Goal: Transaction & Acquisition: Book appointment/travel/reservation

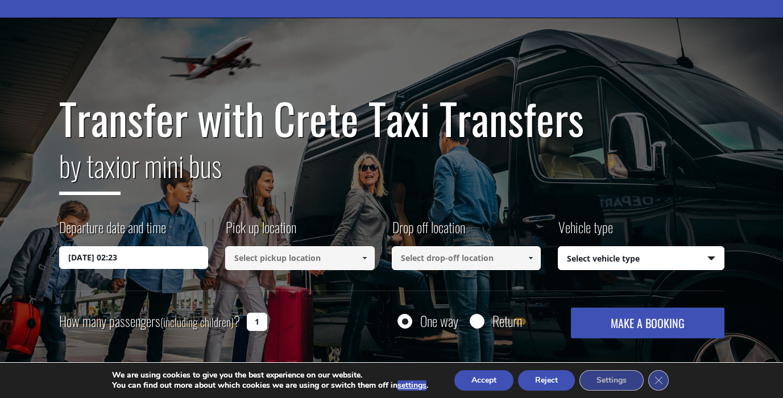
scroll to position [92, 0]
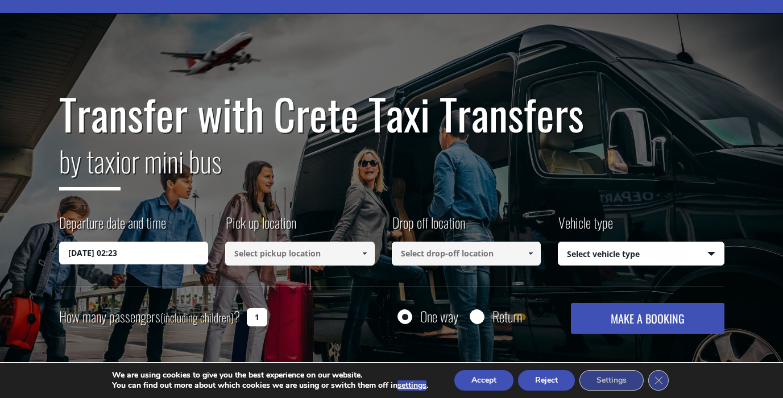
click at [176, 253] on input "21/09/2025 02:23" at bounding box center [133, 253] width 149 height 23
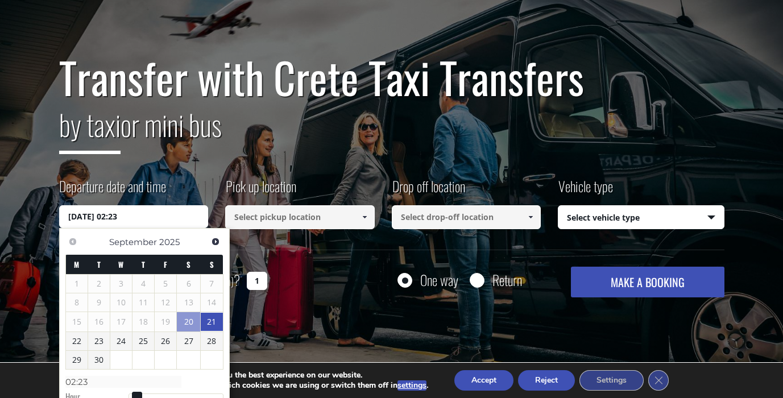
scroll to position [138, 0]
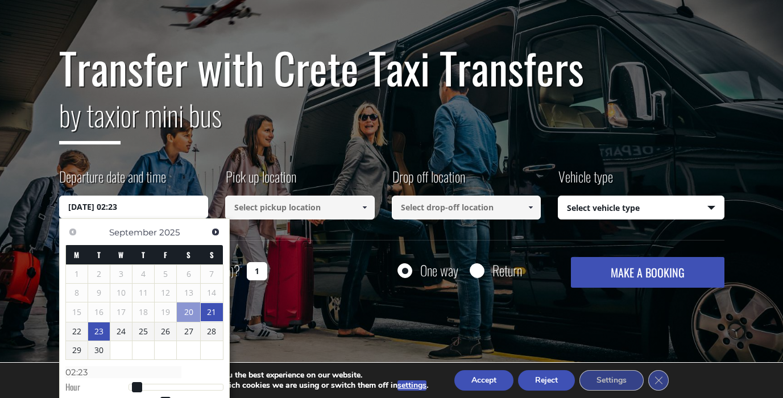
click at [101, 333] on link "23" at bounding box center [99, 331] width 22 height 18
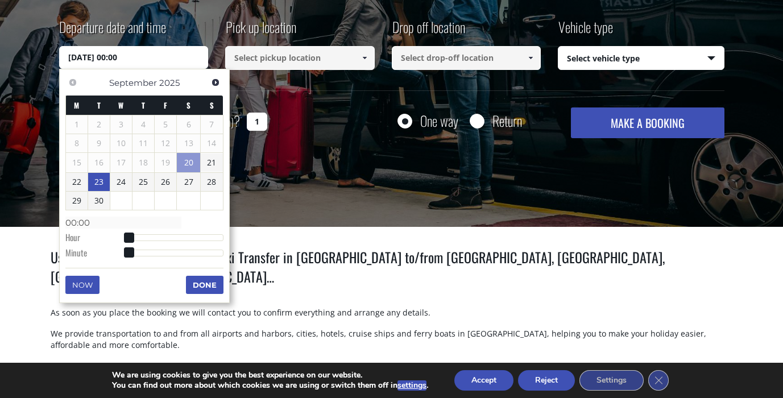
scroll to position [292, 0]
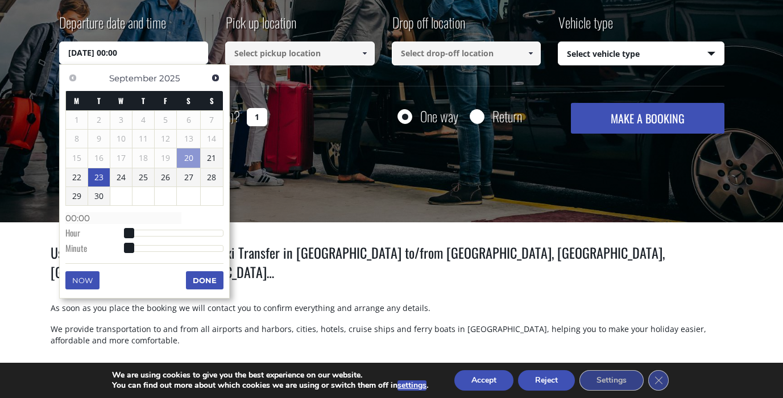
click at [170, 232] on div at bounding box center [175, 233] width 95 height 7
type input "23/09/2025 10:00"
type input "10:00"
type input "23/09/2025 16:00"
type input "16:00"
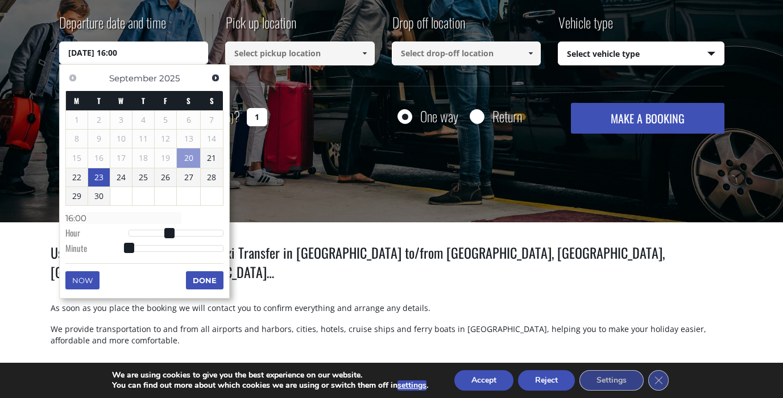
click at [195, 232] on div at bounding box center [175, 233] width 95 height 7
click at [206, 232] on div at bounding box center [175, 233] width 95 height 7
type input "23/09/2025 19:00"
type input "19:00"
type input "23/09/2025 21:00"
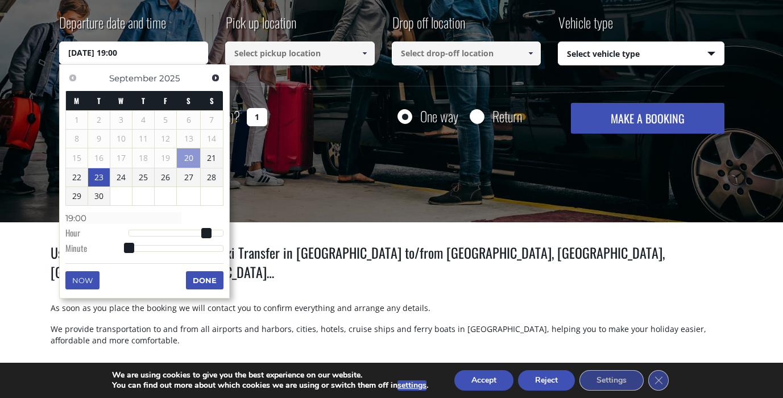
type input "21:00"
click at [215, 234] on div at bounding box center [175, 233] width 95 height 7
click at [217, 234] on span at bounding box center [214, 233] width 10 height 10
click at [219, 234] on span at bounding box center [214, 233] width 10 height 10
type input "23/09/2025 22:00"
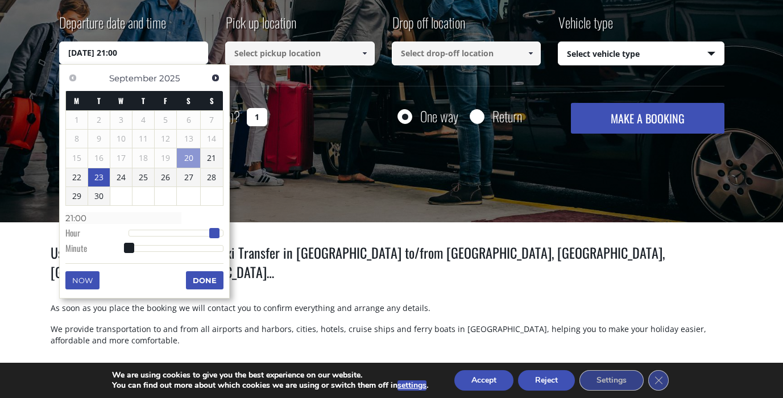
type input "22:00"
click at [219, 232] on span at bounding box center [218, 233] width 10 height 10
click at [210, 277] on button "Done" at bounding box center [205, 280] width 38 height 18
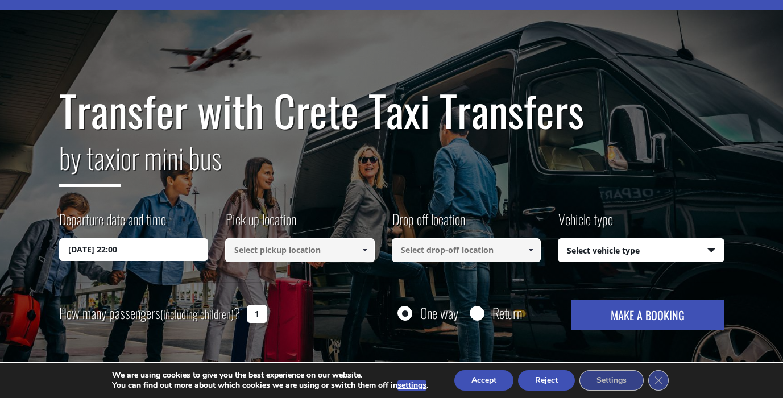
scroll to position [87, 0]
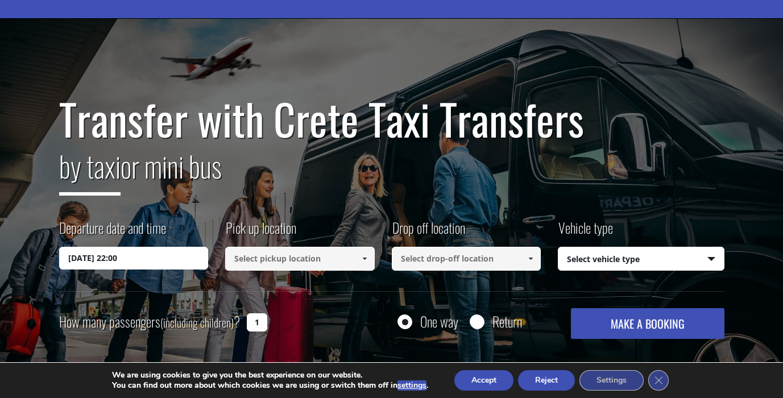
click at [247, 266] on input at bounding box center [299, 259] width 149 height 24
click at [366, 259] on span at bounding box center [364, 258] width 9 height 9
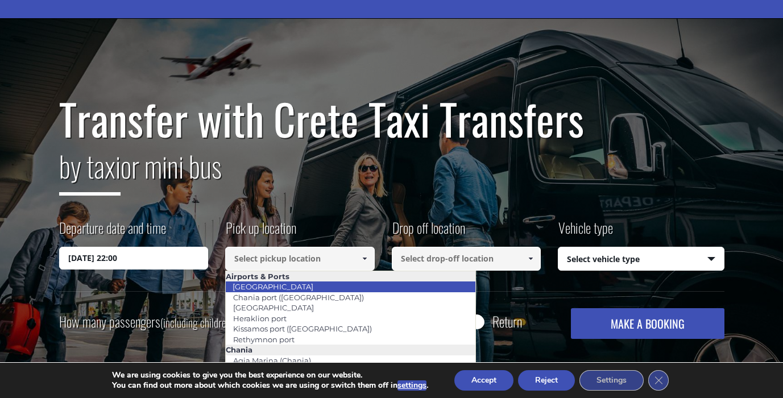
click at [286, 286] on link "[GEOGRAPHIC_DATA]" at bounding box center [272, 287] width 95 height 16
type input "[GEOGRAPHIC_DATA]"
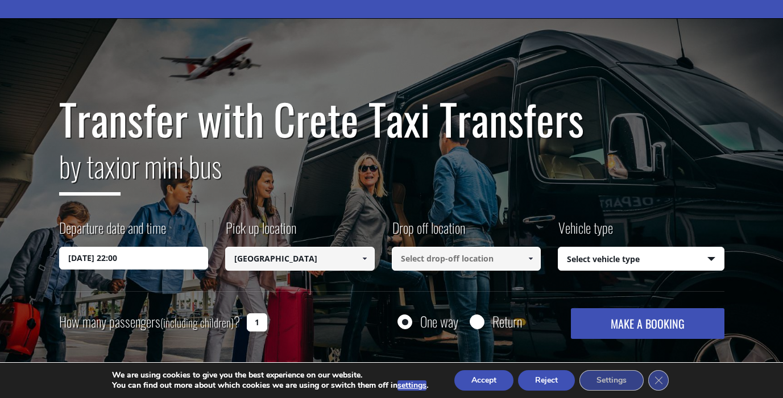
click at [459, 264] on input at bounding box center [466, 259] width 149 height 24
click at [537, 259] on link at bounding box center [530, 259] width 19 height 24
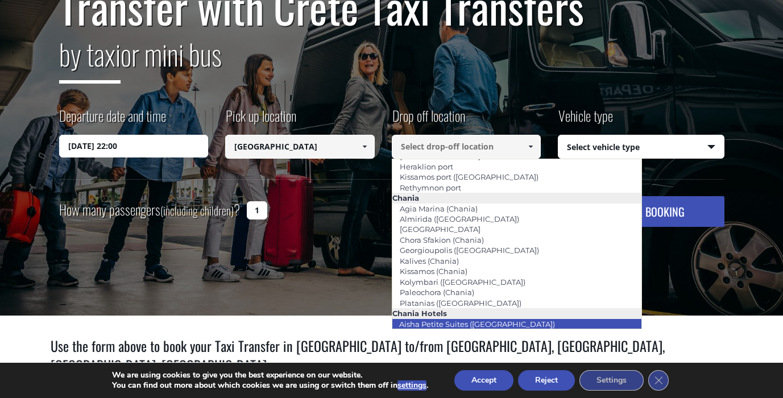
scroll to position [40, 0]
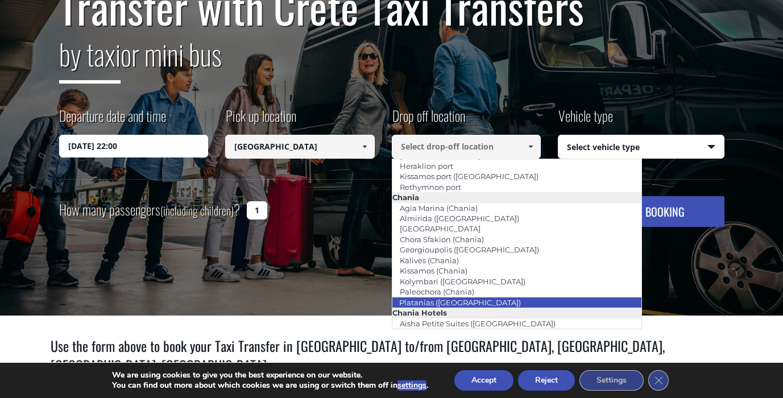
click at [410, 305] on link "Platanias (Chania)" at bounding box center [460, 302] width 136 height 16
type input "Platanias (Chania)"
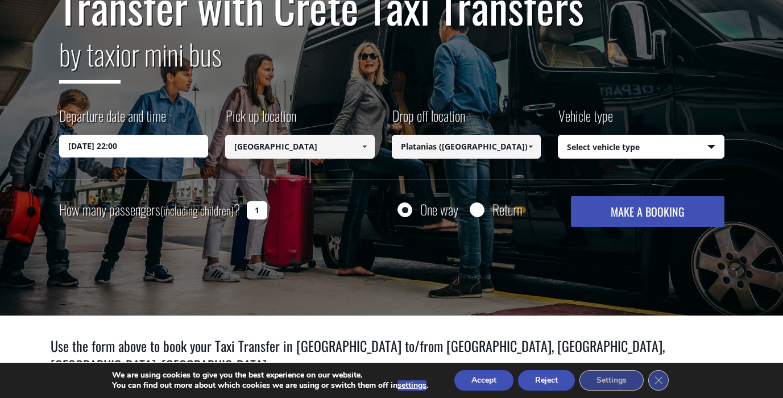
click at [579, 145] on select "Select vehicle type Taxi (4 passengers) Mercedes E Class Mini Van (7 passengers…" at bounding box center [640, 147] width 165 height 24
select select "540"
click at [558, 135] on select "Select vehicle type Taxi (4 passengers) Mercedes E Class Mini Van (7 passengers…" at bounding box center [640, 147] width 165 height 24
click at [476, 209] on input "Return" at bounding box center [477, 210] width 14 height 14
radio input "true"
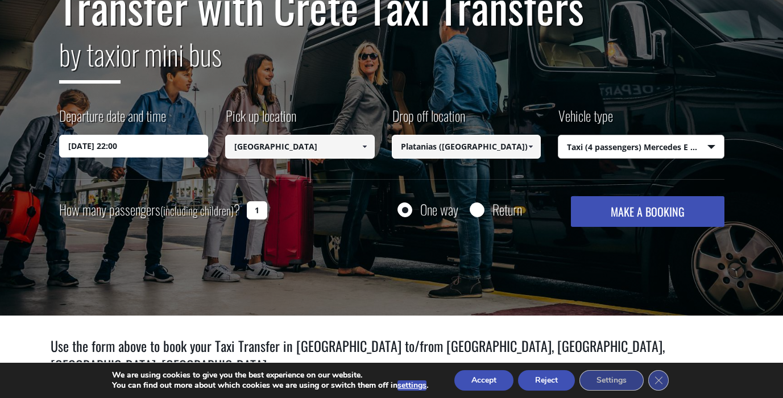
type input "Platanias ([GEOGRAPHIC_DATA])"
type input "[GEOGRAPHIC_DATA]"
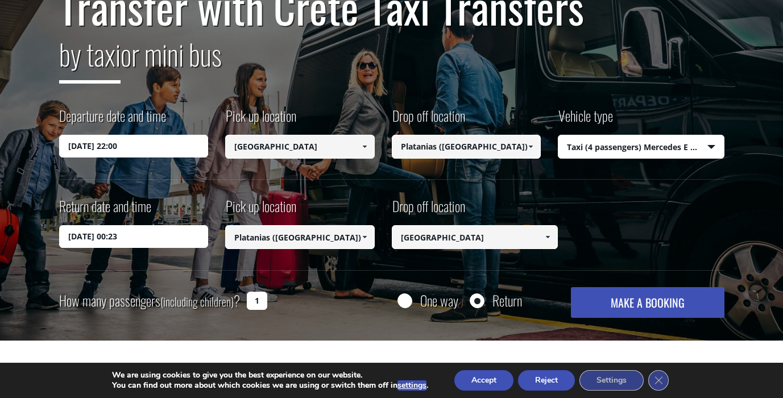
click at [146, 237] on input "22/09/2025 00:23" at bounding box center [133, 236] width 149 height 23
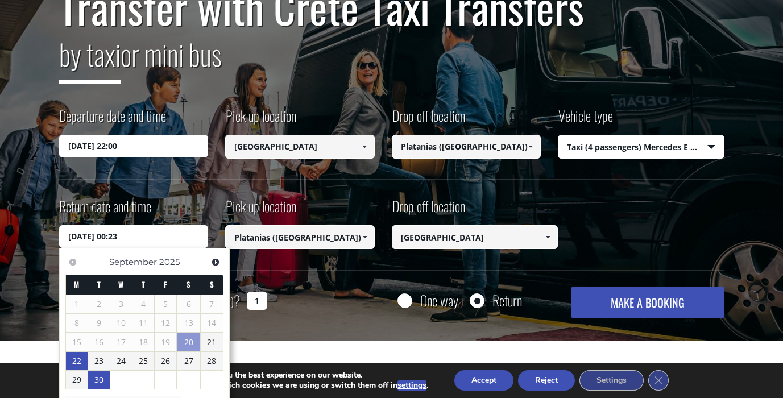
click at [96, 377] on link "30" at bounding box center [99, 380] width 22 height 18
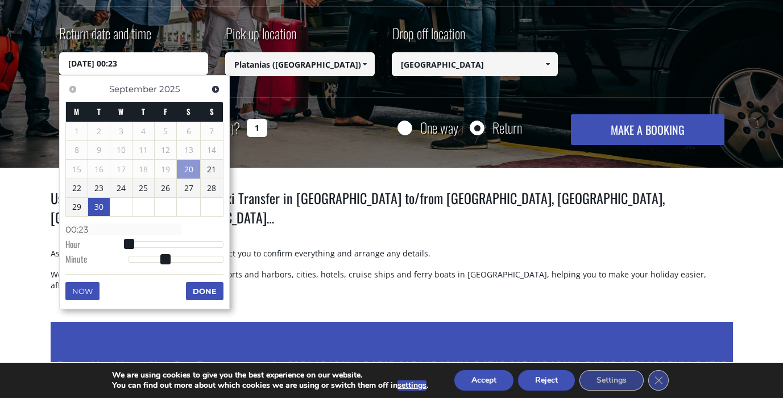
scroll to position [375, 0]
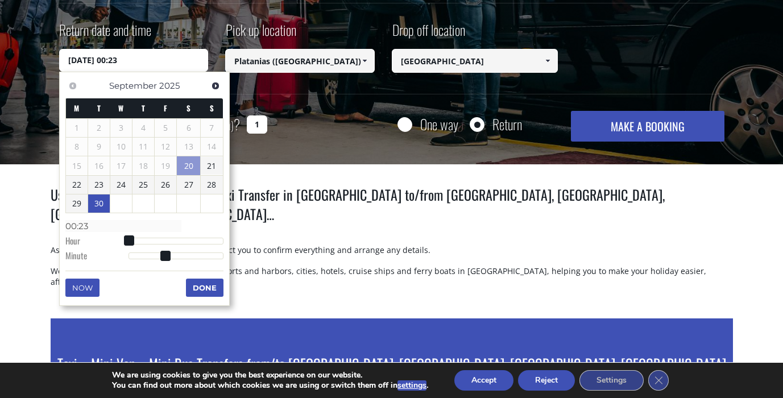
type input "30/09/2025 12:23"
type input "12:23"
click at [177, 238] on div at bounding box center [175, 241] width 95 height 7
type input "30/09/2025 15:23"
type input "15:23"
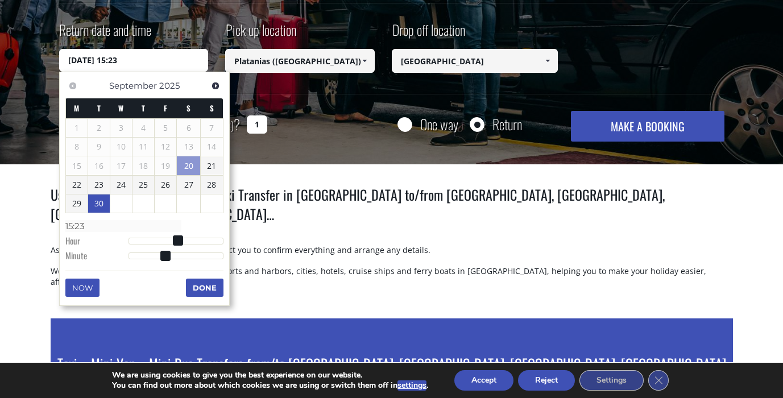
click at [190, 238] on div at bounding box center [175, 241] width 95 height 7
type input "30/09/2025 15:21"
type input "15:21"
type input "30/09/2025 15:17"
type input "15:17"
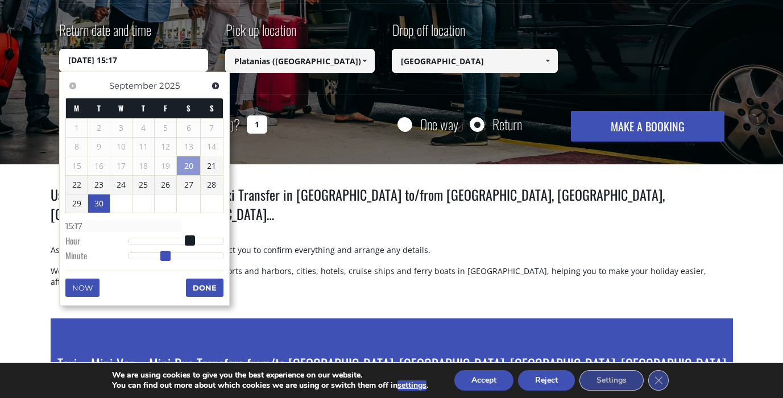
type input "30/09/2025 15:12"
type input "15:12"
type input "30/09/2025 15:06"
type input "15:06"
type input "30/09/2025 15:02"
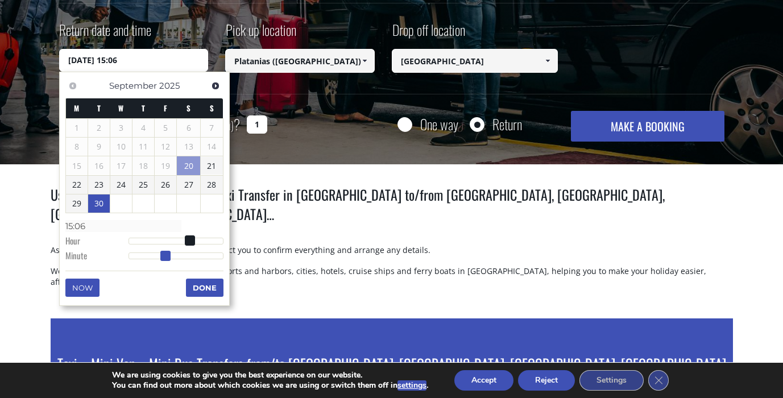
type input "15:02"
type input "30/09/2025 15:00"
type input "15:00"
drag, startPoint x: 165, startPoint y: 254, endPoint x: 114, endPoint y: 273, distance: 55.4
click at [114, 276] on div "Previous Next September 2025 M T W T F S S 1 2 3 4 5 6 7 8 9 10 11 12 13 14 15 …" at bounding box center [144, 189] width 171 height 234
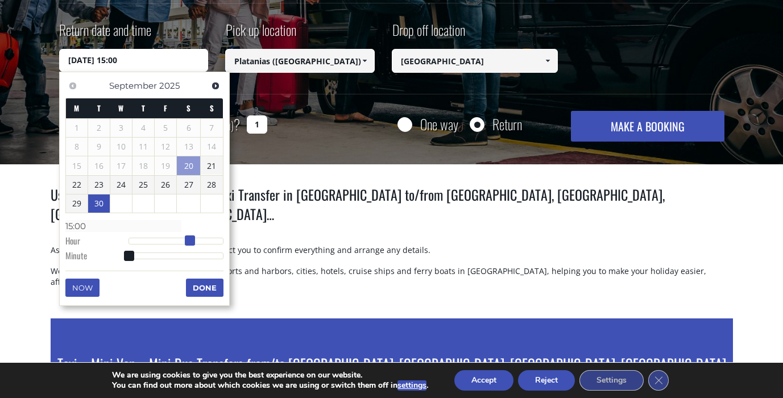
type input "30/09/2025 16:00"
type input "16:00"
type input "30/09/2025 17:00"
type input "17:00"
type input "30/09/2025 18:00"
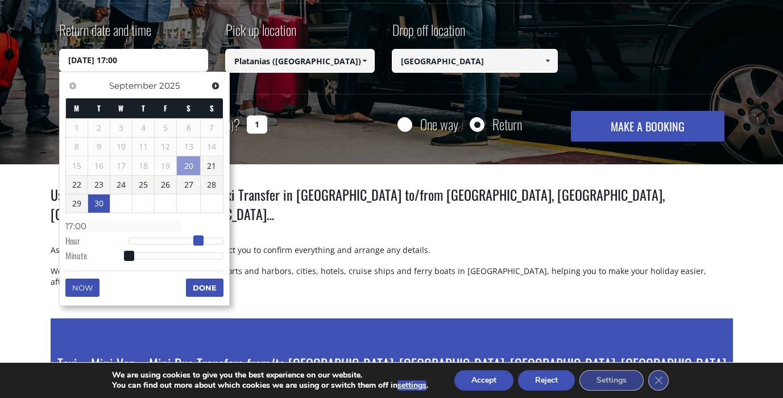
type input "18:00"
type input "30/09/2025 19:00"
type input "19:00"
type input "30/09/2025 20:00"
type input "20:00"
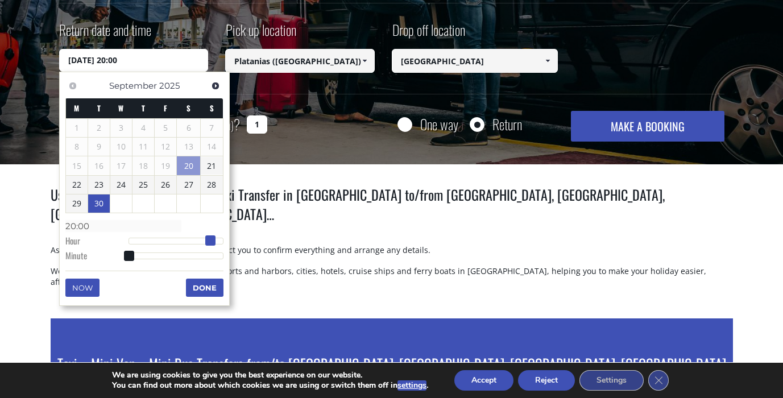
drag, startPoint x: 190, startPoint y: 241, endPoint x: 211, endPoint y: 239, distance: 21.2
click at [211, 239] on span at bounding box center [210, 240] width 10 height 10
click at [207, 285] on button "Done" at bounding box center [205, 288] width 38 height 18
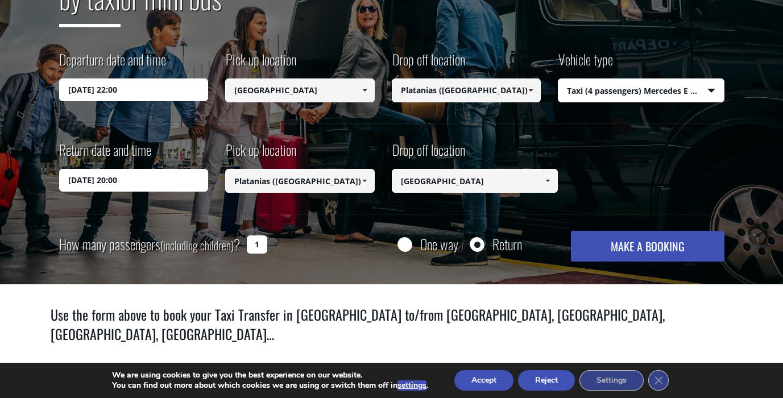
scroll to position [265, 0]
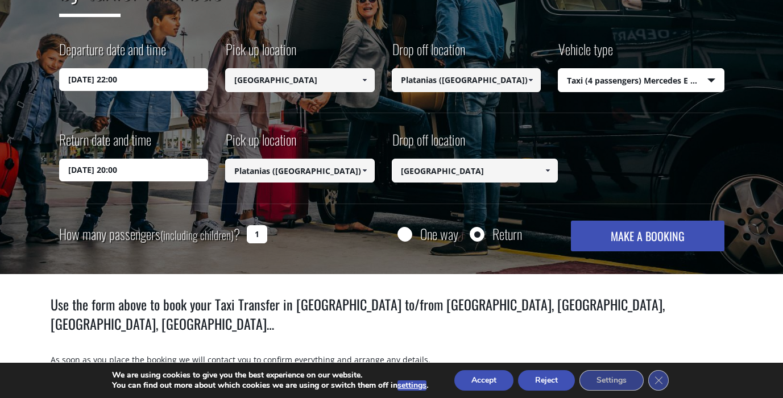
click at [625, 241] on button "MAKE A BOOKING" at bounding box center [647, 236] width 153 height 31
click at [254, 238] on input "1" at bounding box center [257, 234] width 20 height 18
type input "3"
click at [667, 246] on button "MAKE A BOOKING" at bounding box center [647, 236] width 153 height 31
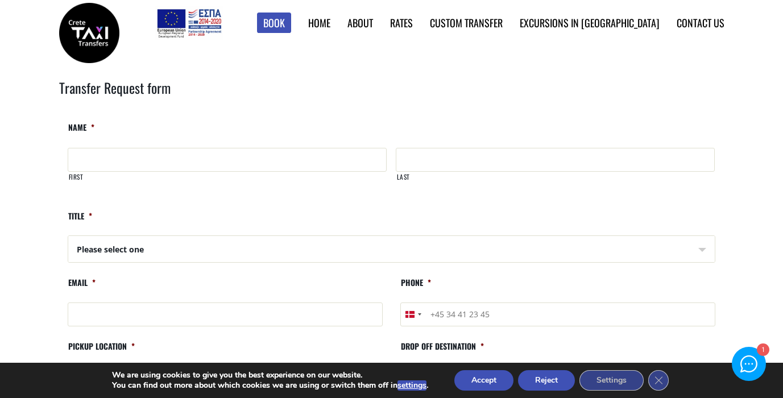
click at [0, 0] on link "Find Rates in Table" at bounding box center [0, 0] width 0 height 0
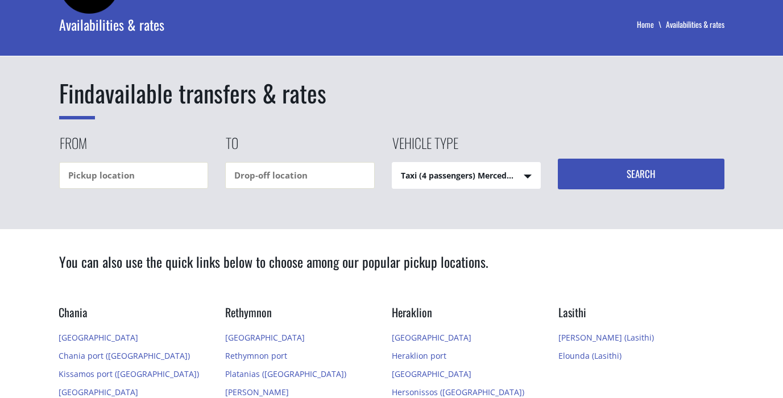
scroll to position [75, 0]
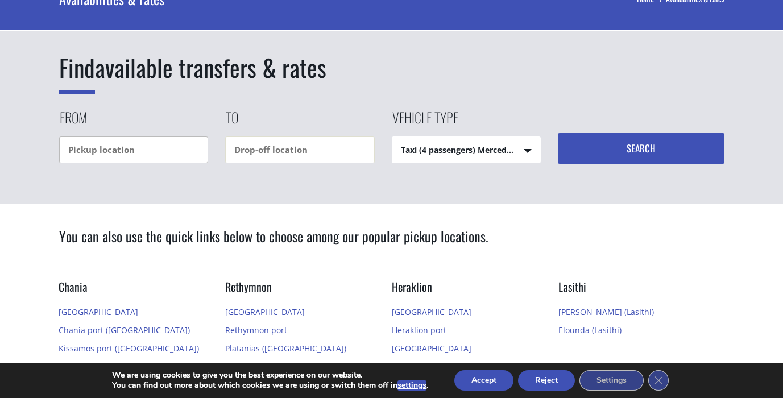
click at [164, 147] on input "text" at bounding box center [133, 149] width 149 height 27
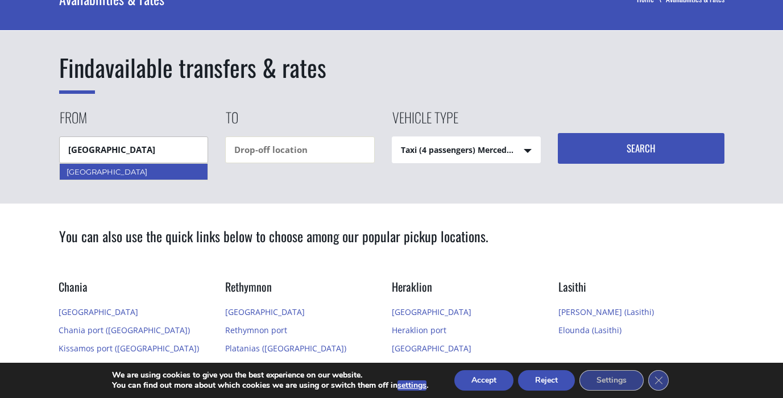
click at [79, 172] on div "[GEOGRAPHIC_DATA]" at bounding box center [133, 171] width 149 height 17
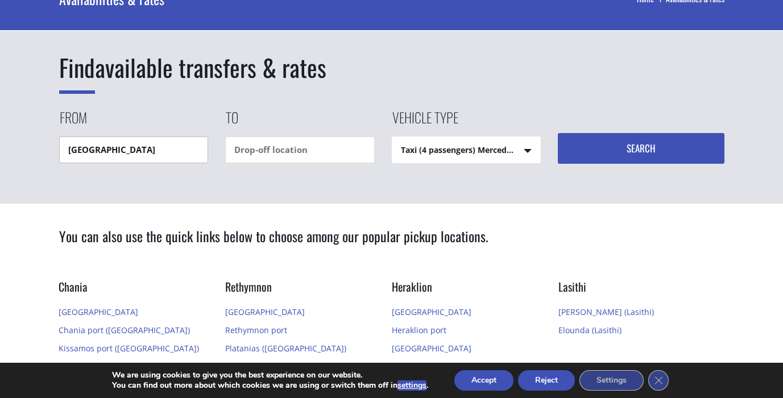
type input "[GEOGRAPHIC_DATA]"
click at [319, 146] on input "text" at bounding box center [299, 149] width 149 height 27
type input "g"
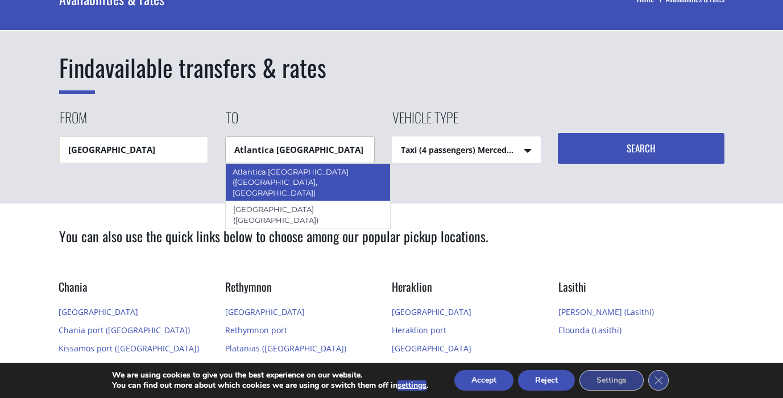
click at [271, 177] on div "Atlantica Caldera Bay (Platanias, Chania)" at bounding box center [307, 182] width 165 height 38
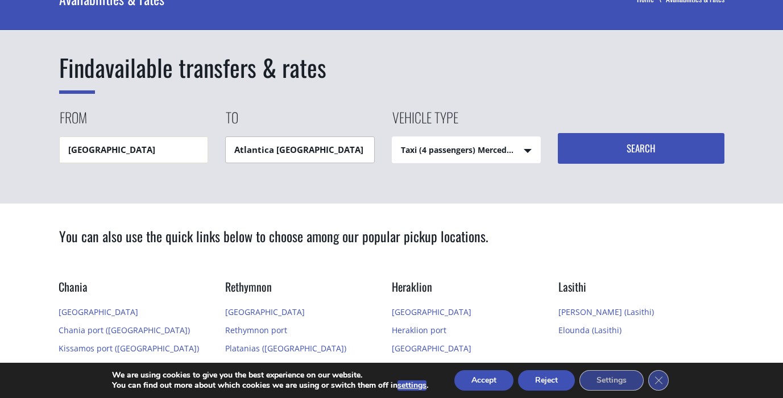
click at [246, 151] on input "Atlantica Caldera Bay (Platanias, Chania)" at bounding box center [299, 149] width 149 height 27
type input "g"
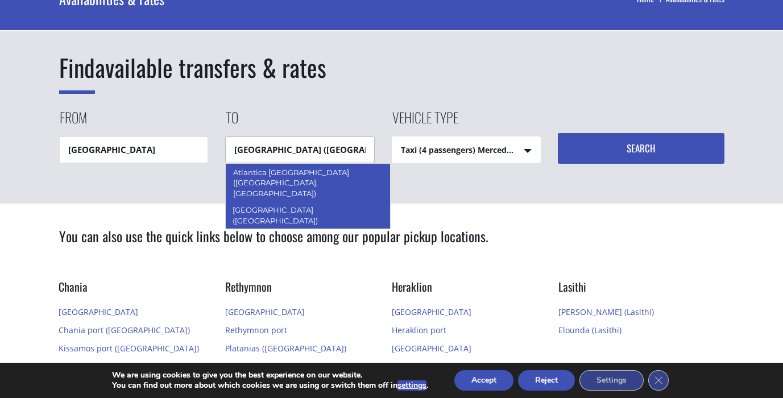
type input "Atlantica Caldera Bay (Platanias, Chania)"
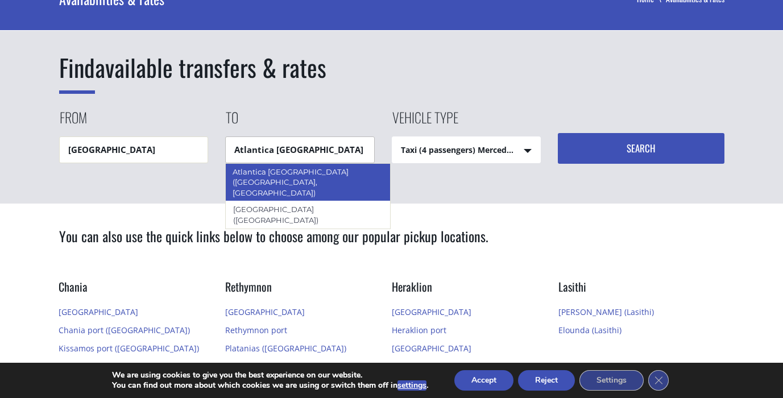
click at [285, 171] on div "Atlantica Caldera Bay (Platanias, Chania)" at bounding box center [307, 182] width 165 height 38
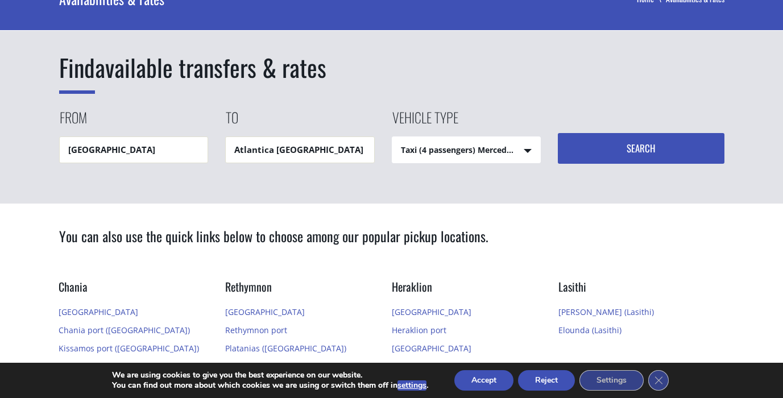
click at [493, 148] on select "Taxi (4 passengers) Mercedes E Class Mini Van (7 passengers) Mercedes Vito Mini…" at bounding box center [466, 150] width 148 height 27
click at [392, 137] on select "Taxi (4 passengers) Mercedes E Class Mini Van (7 passengers) Mercedes Vito Mini…" at bounding box center [466, 150] width 148 height 27
click at [624, 156] on button "Search" at bounding box center [641, 148] width 167 height 31
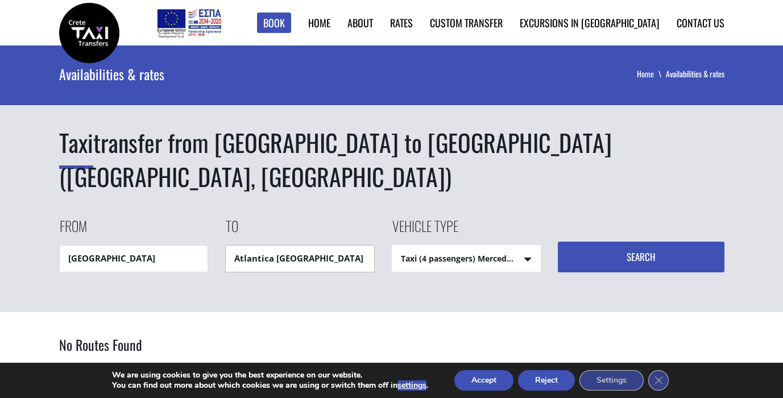
click at [301, 262] on input "Atlantica [GEOGRAPHIC_DATA] ([GEOGRAPHIC_DATA], [GEOGRAPHIC_DATA])" at bounding box center [299, 258] width 149 height 27
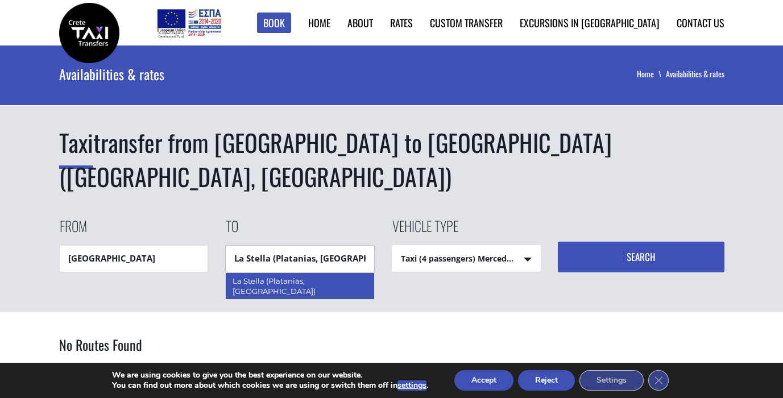
click at [300, 279] on div "La Stella (Platanias, Rethymnon)" at bounding box center [299, 286] width 149 height 28
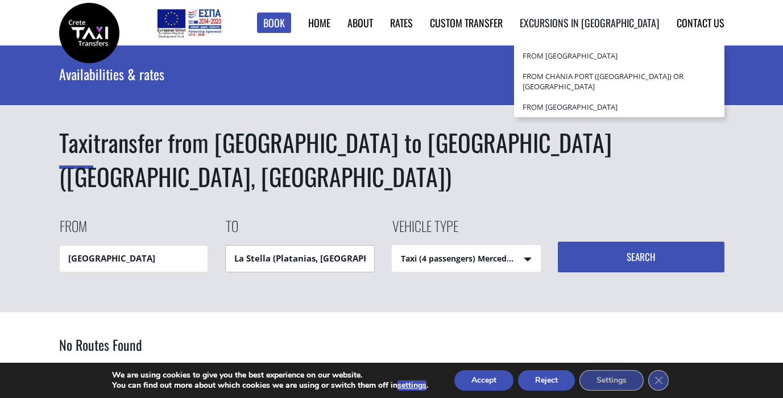
type input "La Stella (Platanias, Rethymnon)"
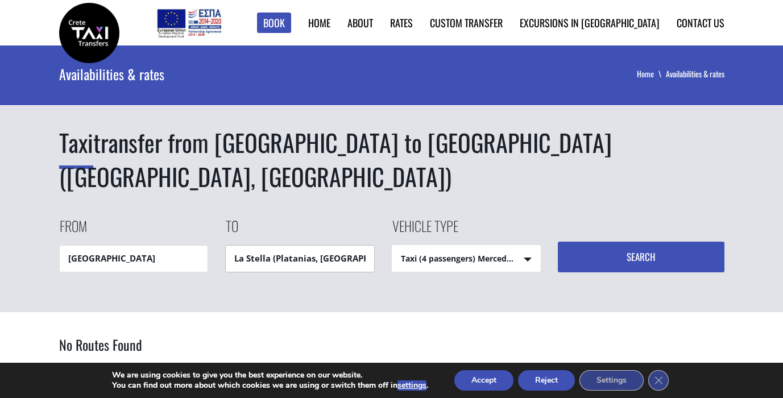
click at [260, 261] on input "La Stella (Platanias, Rethymnon)" at bounding box center [299, 258] width 149 height 27
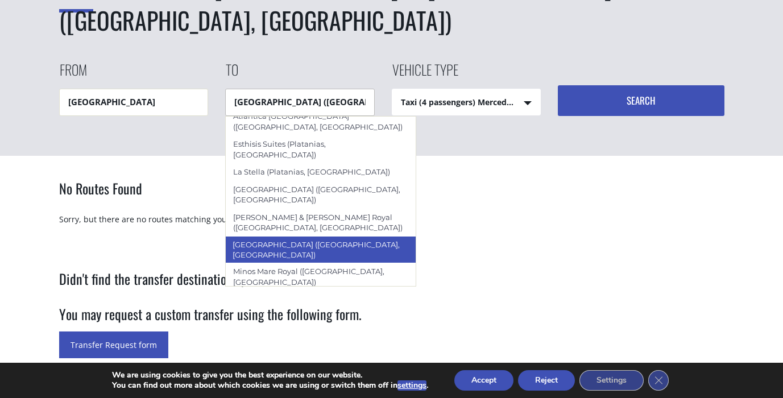
scroll to position [55, 0]
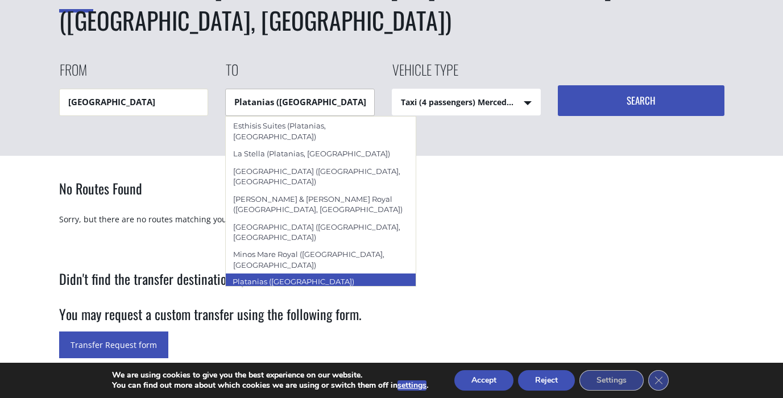
click at [302, 273] on div "Platanias ([GEOGRAPHIC_DATA])" at bounding box center [320, 281] width 191 height 17
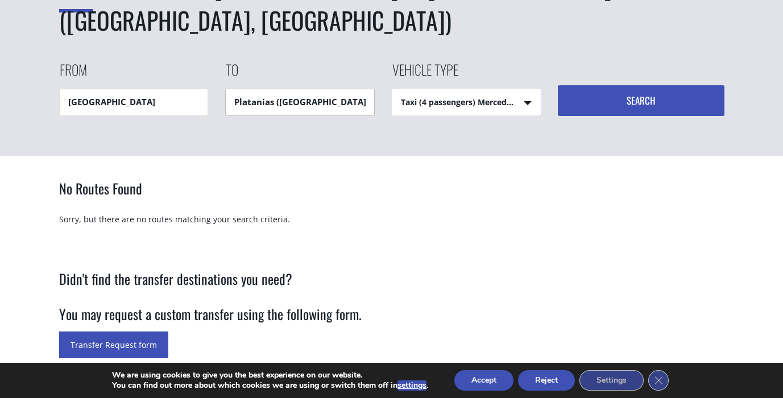
type input "Platanias ([GEOGRAPHIC_DATA])"
click at [654, 103] on button "Search" at bounding box center [641, 100] width 167 height 31
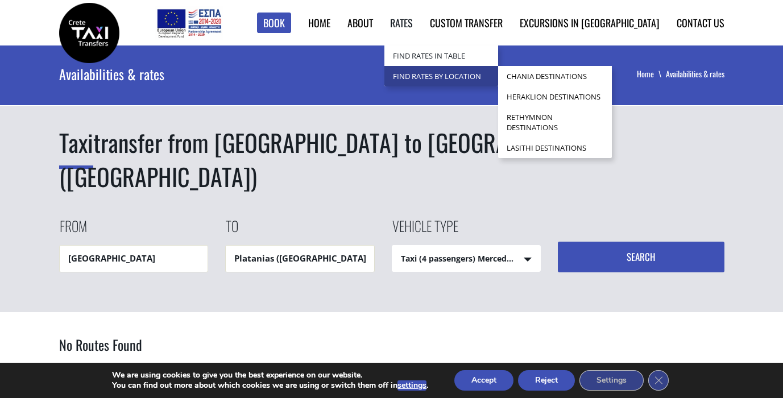
click at [466, 76] on link "Find Rates by Location" at bounding box center [441, 76] width 114 height 20
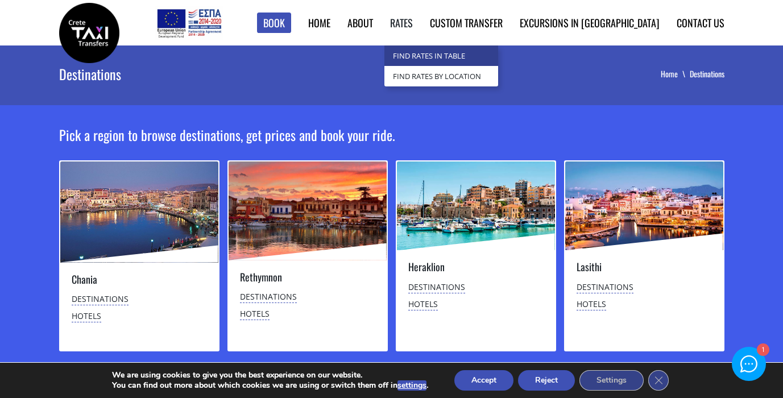
click at [466, 62] on link "Find Rates in Table" at bounding box center [441, 55] width 114 height 20
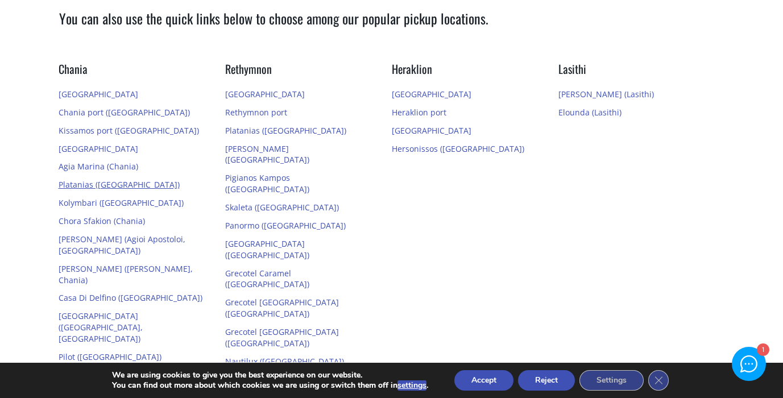
scroll to position [303, 0]
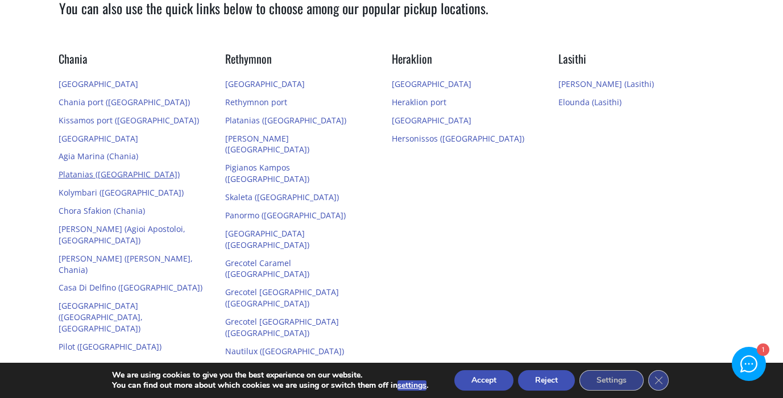
click at [91, 176] on link "Platanias ([GEOGRAPHIC_DATA])" at bounding box center [119, 174] width 121 height 11
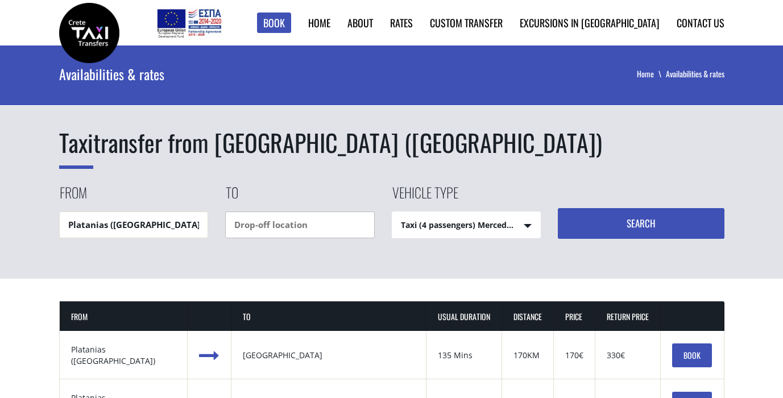
click at [253, 228] on input "text" at bounding box center [299, 224] width 149 height 27
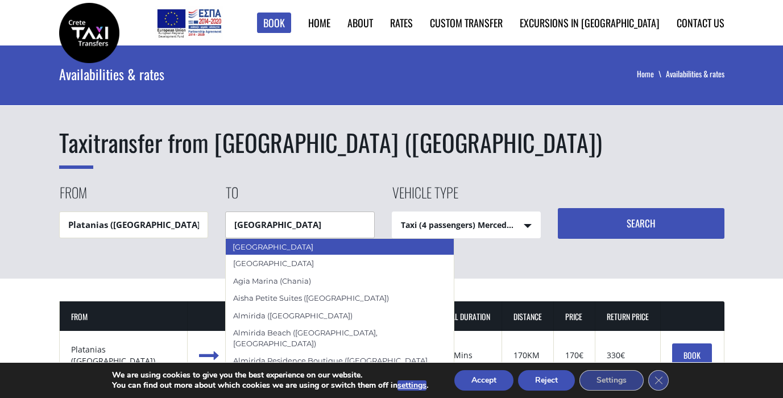
click at [275, 250] on div "[GEOGRAPHIC_DATA]" at bounding box center [339, 246] width 229 height 17
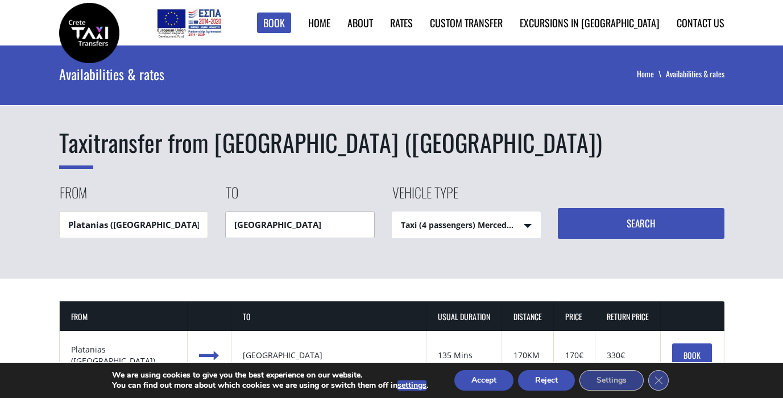
type input "[GEOGRAPHIC_DATA]"
click at [639, 211] on button "Search" at bounding box center [641, 223] width 167 height 31
